Goal: Transaction & Acquisition: Purchase product/service

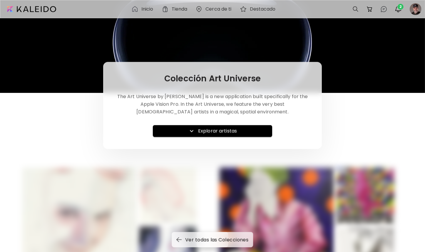
scroll to position [29, 0]
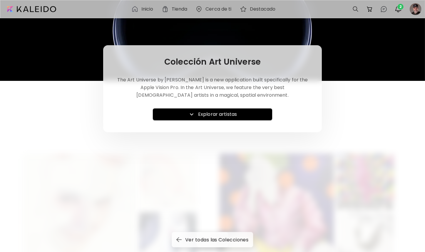
click at [307, 122] on div "Colección Art Universe The Art Universe by [PERSON_NAME] is a new application b…" at bounding box center [212, 88] width 219 height 87
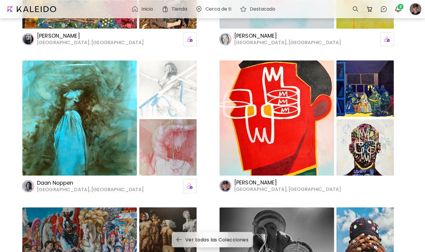
scroll to position [1003, 0]
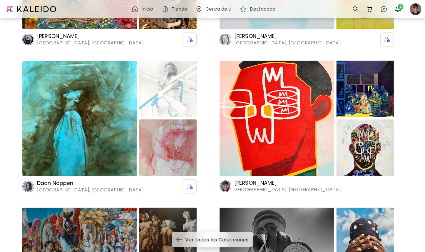
click at [249, 183] on h6 "[PERSON_NAME]" at bounding box center [287, 182] width 107 height 7
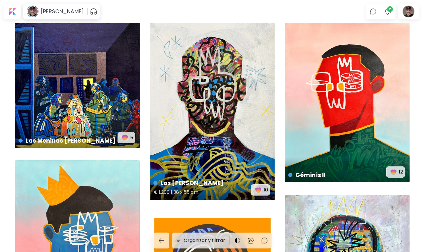
click at [225, 172] on div "Las [PERSON_NAME] € 1,200 | 38 x 55 cm 10" at bounding box center [212, 111] width 125 height 177
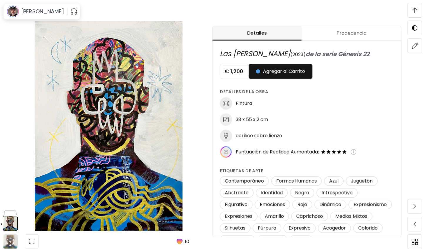
scroll to position [270, 0]
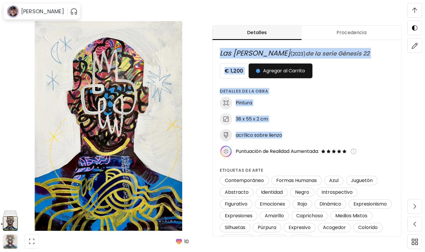
drag, startPoint x: 288, startPoint y: 136, endPoint x: 221, endPoint y: 49, distance: 109.0
copy p "Las [PERSON_NAME] ( 2023 ) de la serie Génesis 22 € 1,200 Agregar al Carrito De…"
click at [414, 8] on img at bounding box center [414, 10] width 5 height 5
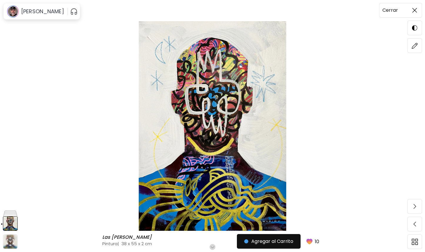
click at [414, 8] on img at bounding box center [414, 10] width 5 height 5
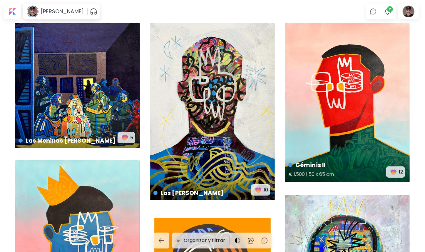
click at [363, 71] on div "Géminis II € 1,500 | 50 x 65 cm 12" at bounding box center [347, 102] width 125 height 159
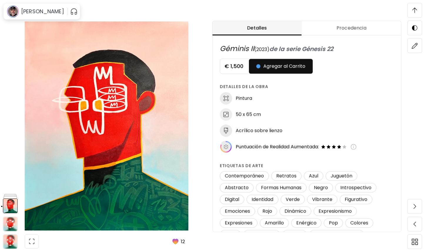
scroll to position [295, 0]
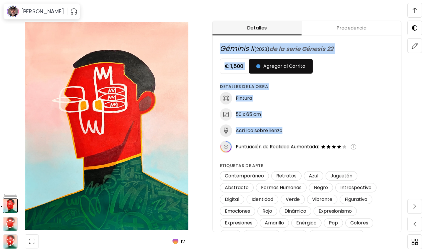
drag, startPoint x: 220, startPoint y: 49, endPoint x: 285, endPoint y: 129, distance: 102.8
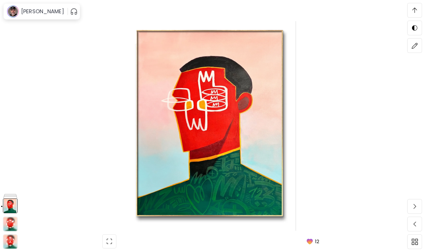
scroll to position [1721, 0]
click at [417, 8] on img at bounding box center [414, 10] width 5 height 5
